Goal: Check status: Check status

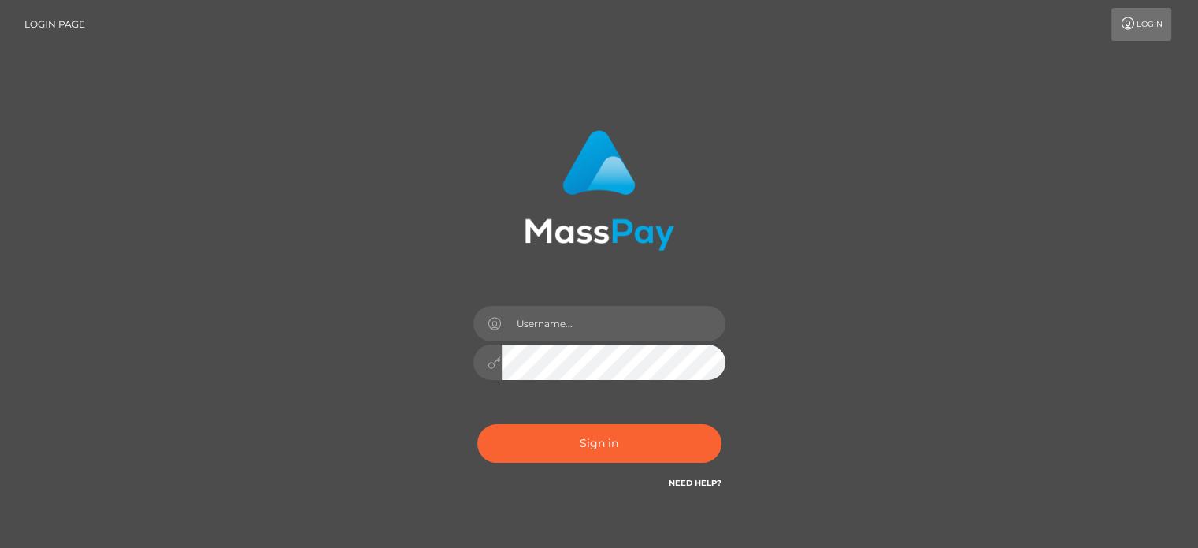
drag, startPoint x: 0, startPoint y: 0, endPoint x: 340, endPoint y: 349, distance: 487.0
click at [340, 349] on div "Sign in" at bounding box center [599, 318] width 898 height 401
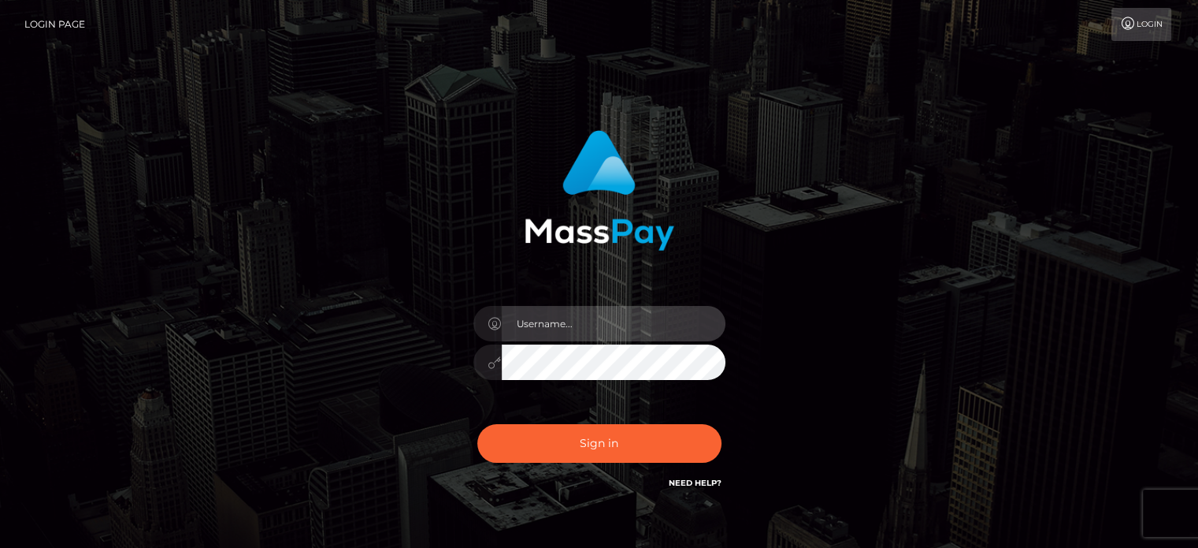
type input "josh.ace"
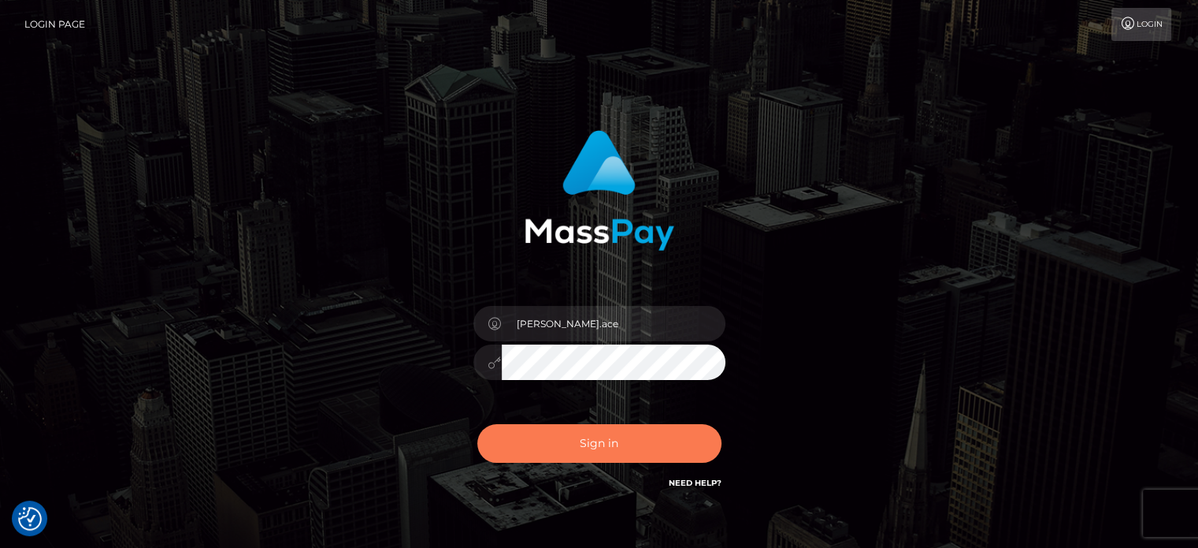
click at [599, 444] on button "Sign in" at bounding box center [599, 443] width 244 height 39
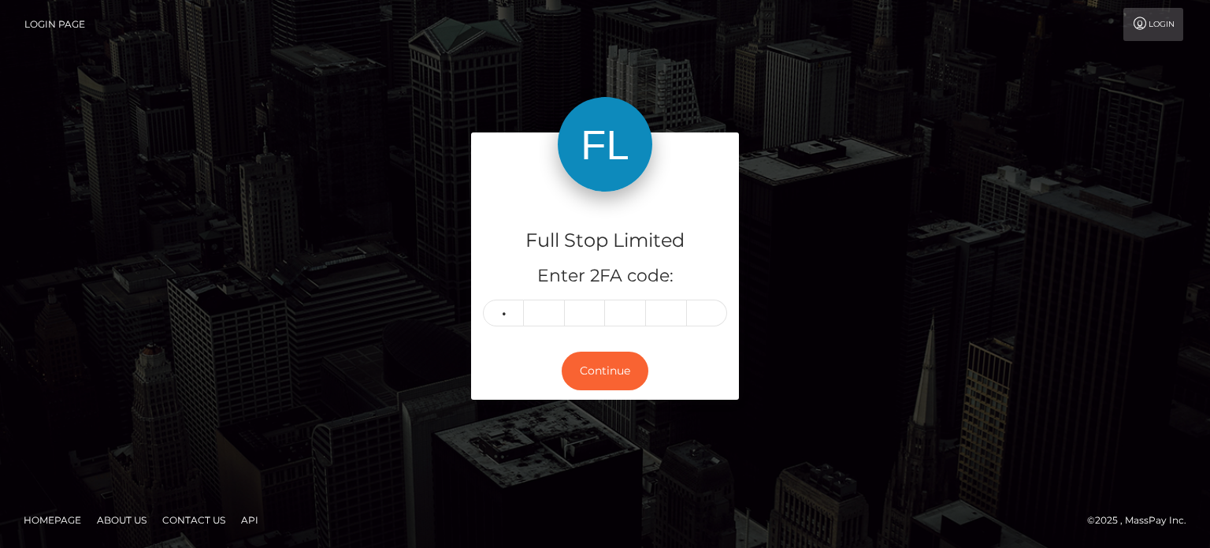
type input "8"
type input "7"
type input "5"
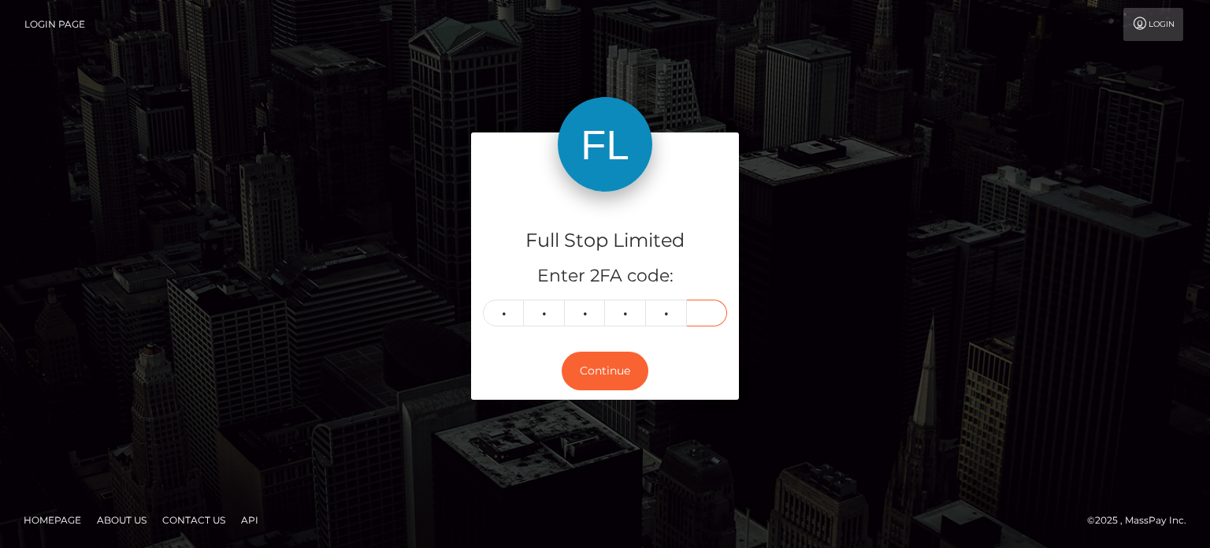
type input "3"
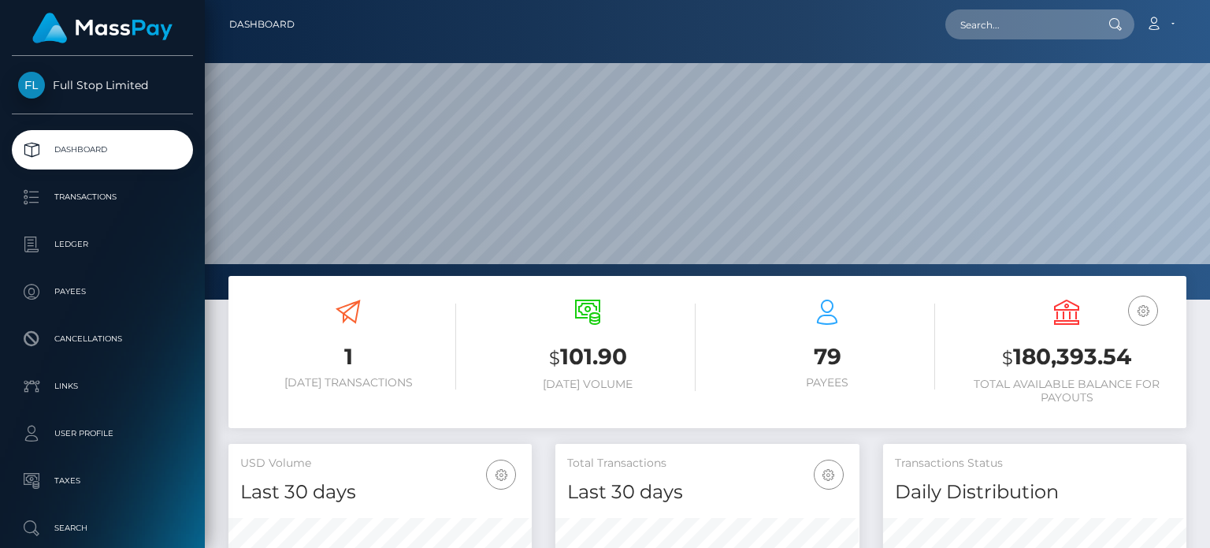
scroll to position [279, 303]
drag, startPoint x: 1015, startPoint y: 352, endPoint x: 1132, endPoint y: 349, distance: 117.4
click at [1132, 349] on h3 "$ 180,393.54" at bounding box center [1067, 357] width 216 height 32
copy h3 "180,393.54"
